Goal: Task Accomplishment & Management: Manage account settings

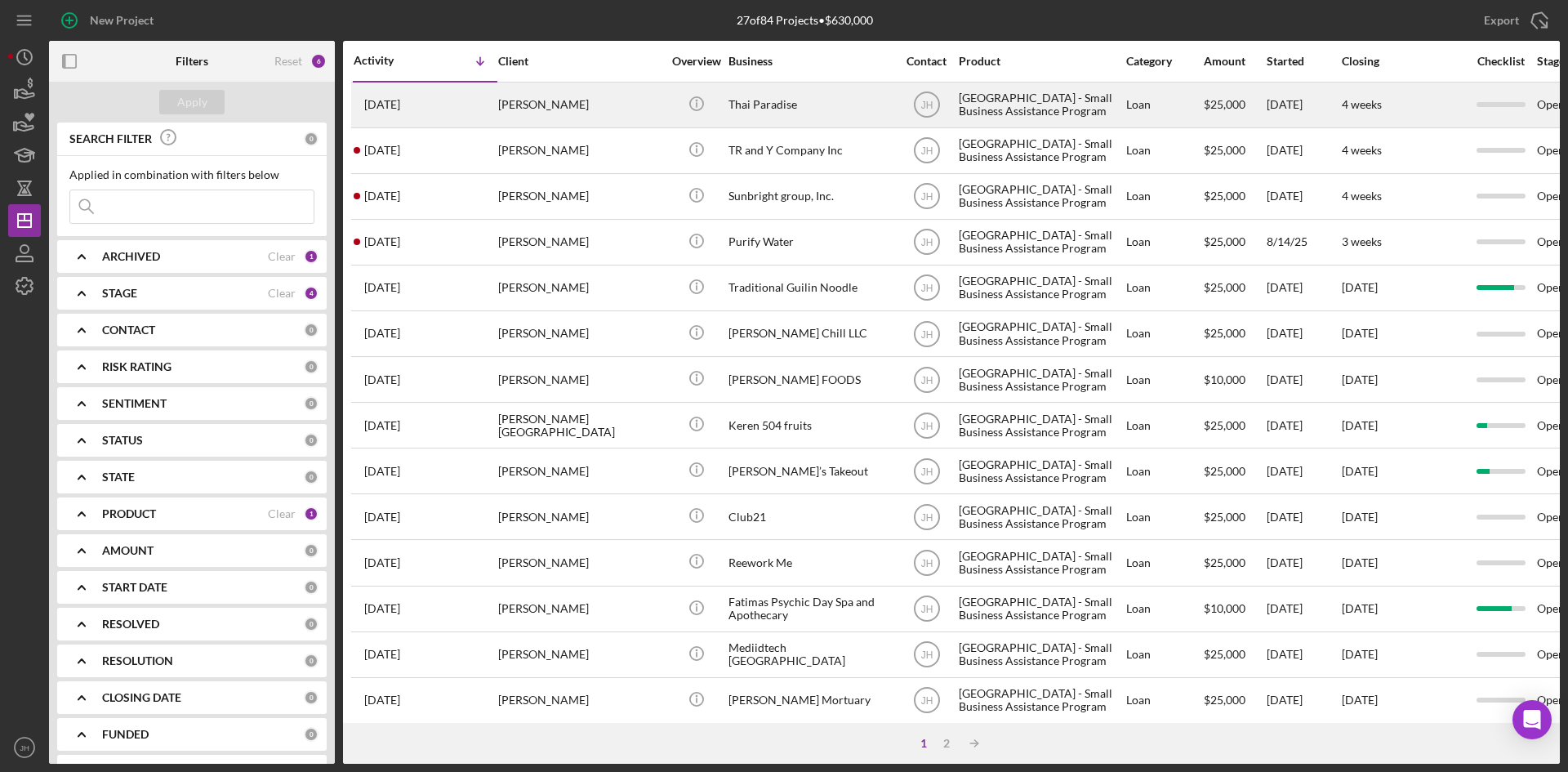
click at [517, 102] on div "[PERSON_NAME]" at bounding box center [579, 104] width 164 height 43
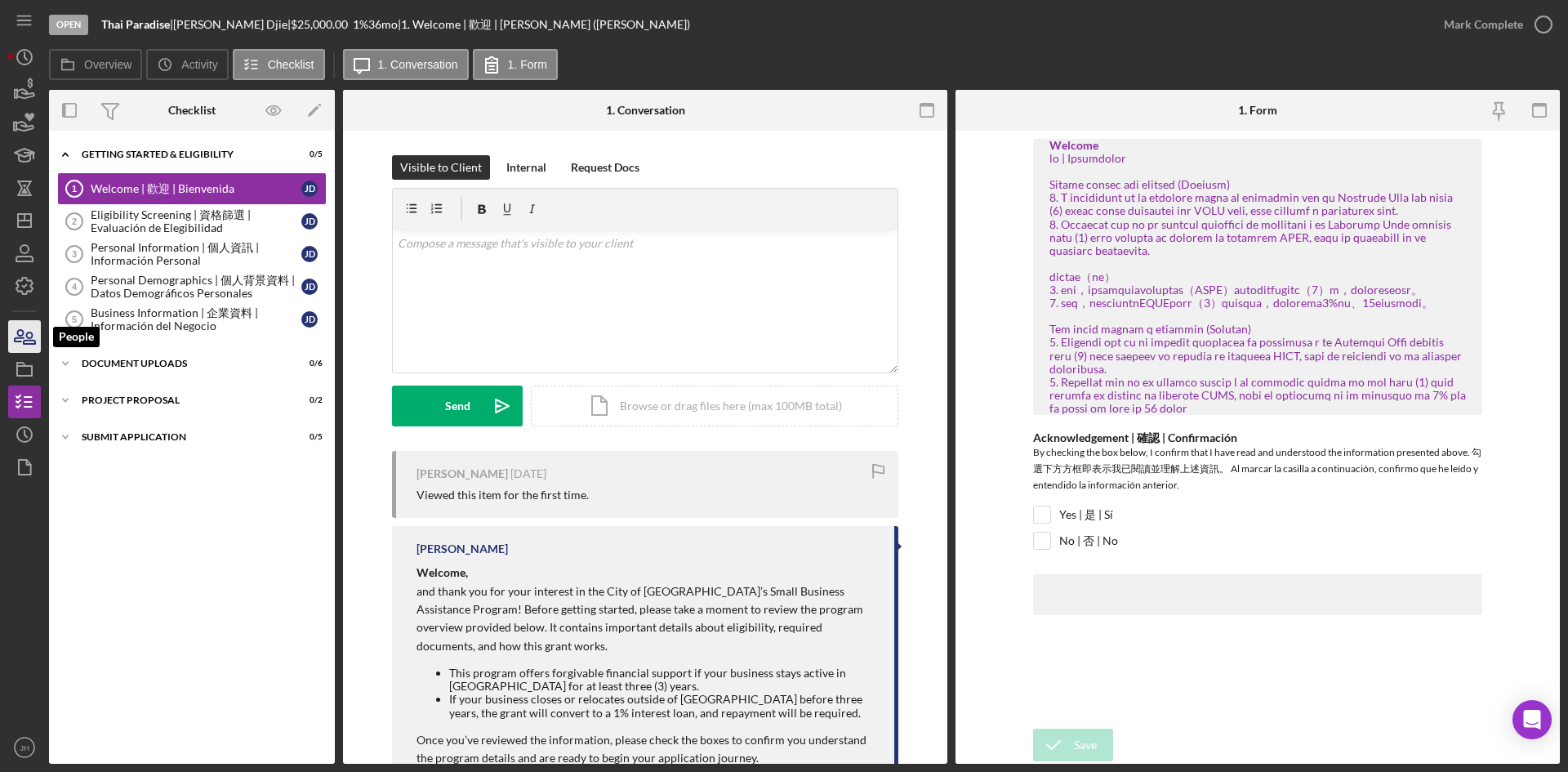
click at [37, 334] on icon "button" at bounding box center [24, 336] width 41 height 41
